Goal: Complete application form

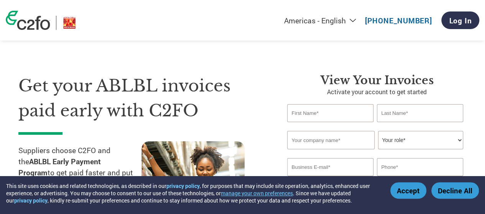
scroll to position [38, 0]
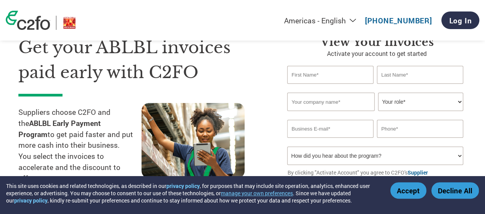
click at [365, 80] on input "text" at bounding box center [330, 75] width 86 height 18
type input "SAURABH"
type input "PIPLEWAR"
click at [351, 103] on input "text" at bounding box center [330, 102] width 87 height 18
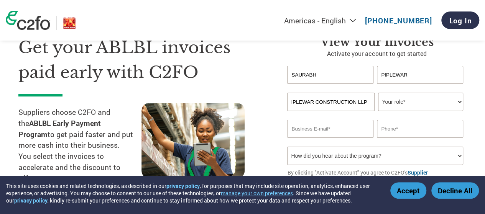
type input "PIPLEWAR CONSTRUCTION LLP"
click at [459, 103] on select "Your role* CFO Controller Credit Manager Finance Director Treasurer CEO Preside…" at bounding box center [420, 102] width 85 height 18
select select "OTHER"
click at [378, 93] on select "Your role* CFO Controller Credit Manager Finance Director Treasurer CEO Preside…" at bounding box center [420, 102] width 85 height 18
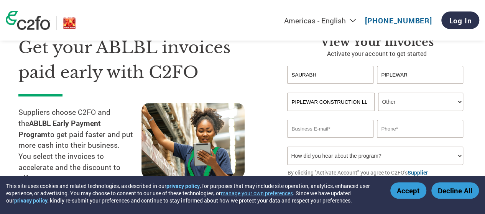
click at [334, 131] on input "email" at bounding box center [330, 129] width 86 height 18
type input "psaurabh25@gmail.com"
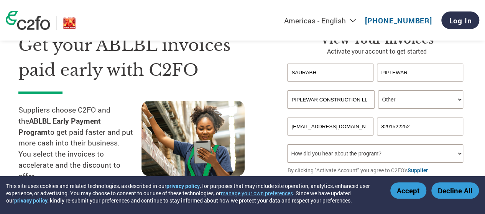
scroll to position [77, 0]
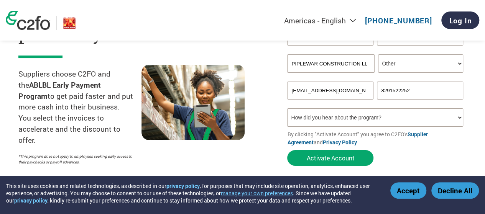
type input "8291522252"
click at [443, 116] on select "How did you hear about the program? Received a letter Email Social Media Online…" at bounding box center [374, 117] width 175 height 18
select select "Other"
click at [287, 110] on select "How did you hear about the program? Received a letter Email Social Media Online…" at bounding box center [374, 117] width 175 height 18
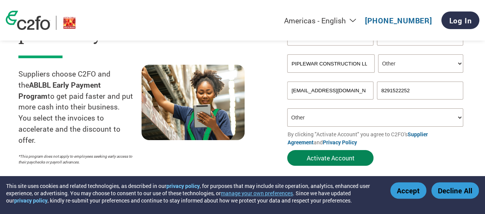
click at [351, 154] on button "Activate Account" at bounding box center [330, 158] width 86 height 16
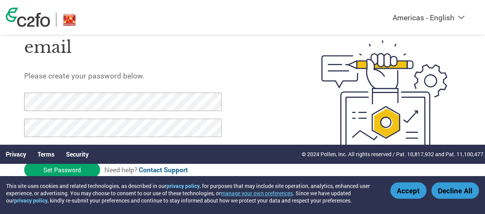
scroll to position [52, 0]
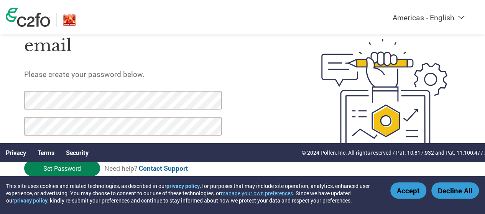
click at [83, 167] on input "Set Password" at bounding box center [62, 169] width 76 height 16
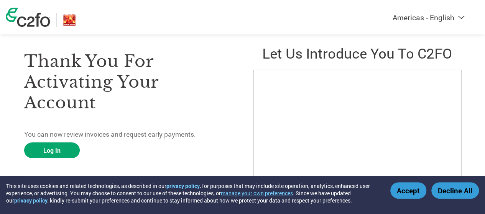
scroll to position [38, 0]
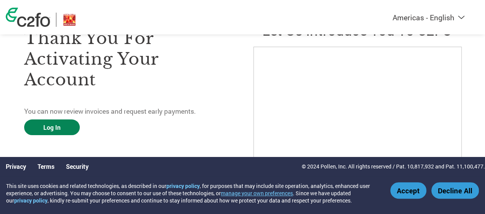
click at [65, 130] on link "Log In" at bounding box center [52, 128] width 56 height 16
